Goal: Transaction & Acquisition: Purchase product/service

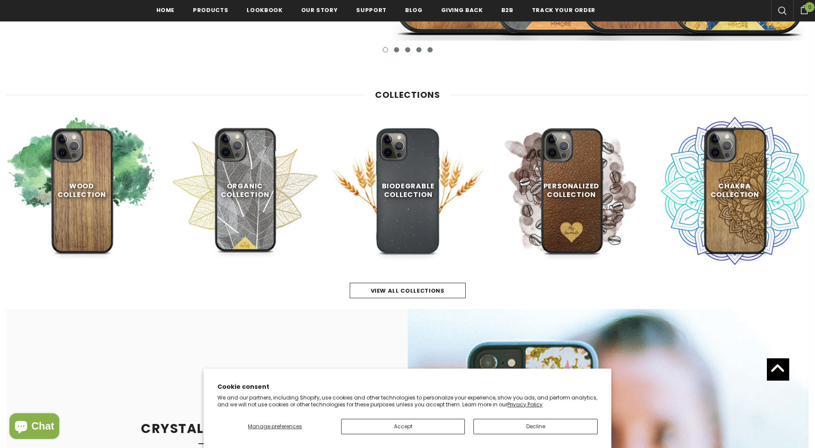
scroll to position [430, 0]
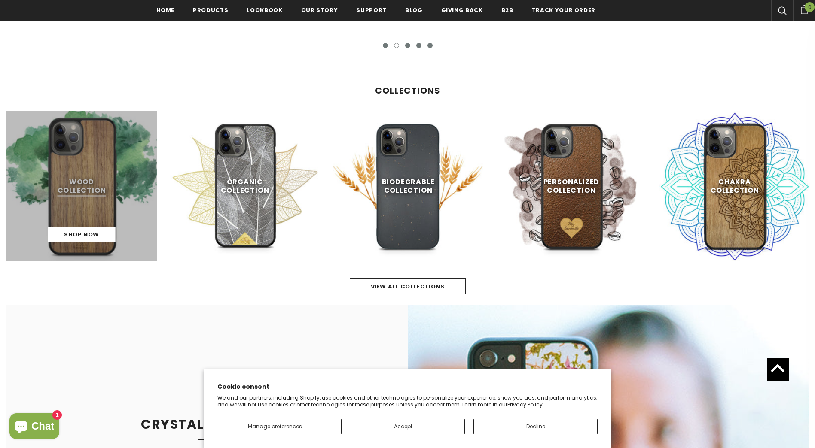
click at [93, 186] on link at bounding box center [81, 186] width 150 height 150
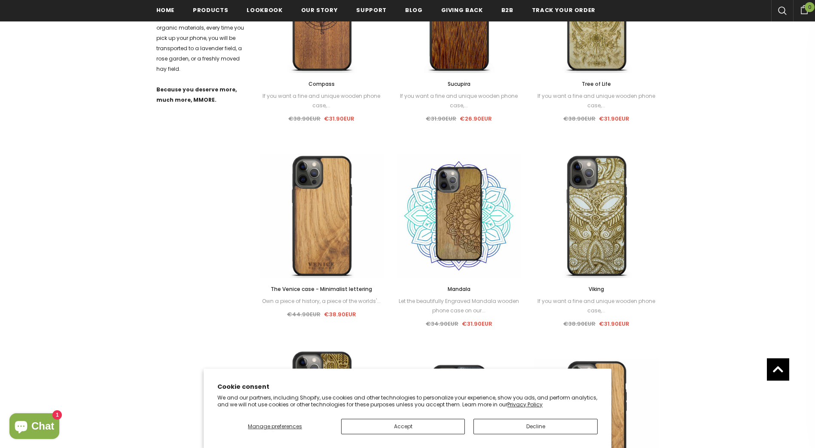
scroll to position [518, 0]
